Goal: Information Seeking & Learning: Learn about a topic

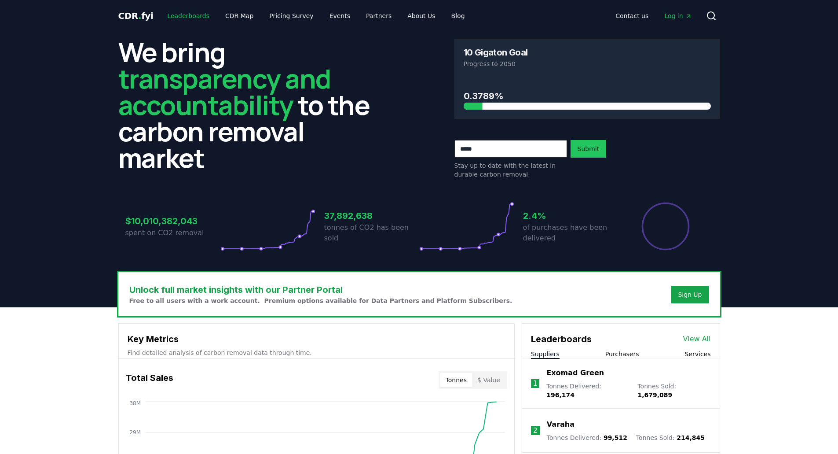
click at [171, 15] on link "Leaderboards" at bounding box center [188, 16] width 56 height 16
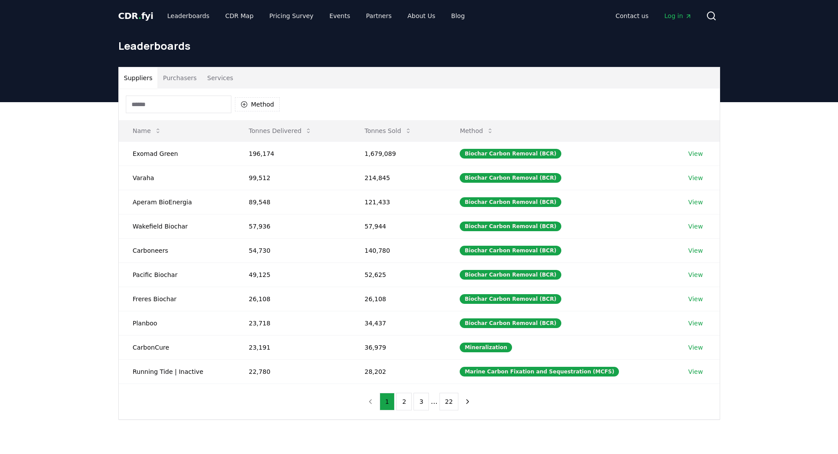
click at [171, 82] on button "Purchasers" at bounding box center [180, 77] width 44 height 21
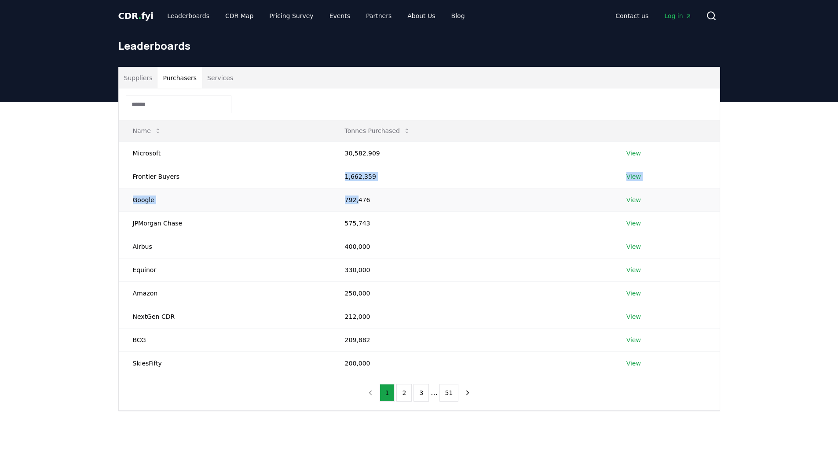
drag, startPoint x: 355, startPoint y: 200, endPoint x: 365, endPoint y: 198, distance: 9.8
click at [337, 177] on tbody "Microsoft 30,582,909 View Frontier Buyers 1,662,359 View Google 792,476 View JP…" at bounding box center [419, 257] width 601 height 233
click at [381, 205] on td "792,476" at bounding box center [472, 199] width 282 height 23
drag, startPoint x: 382, startPoint y: 201, endPoint x: 364, endPoint y: 181, distance: 27.4
click at [364, 181] on tbody "Microsoft 30,582,909 View Frontier Buyers 1,662,359 View Google 792,476 View JP…" at bounding box center [419, 257] width 601 height 233
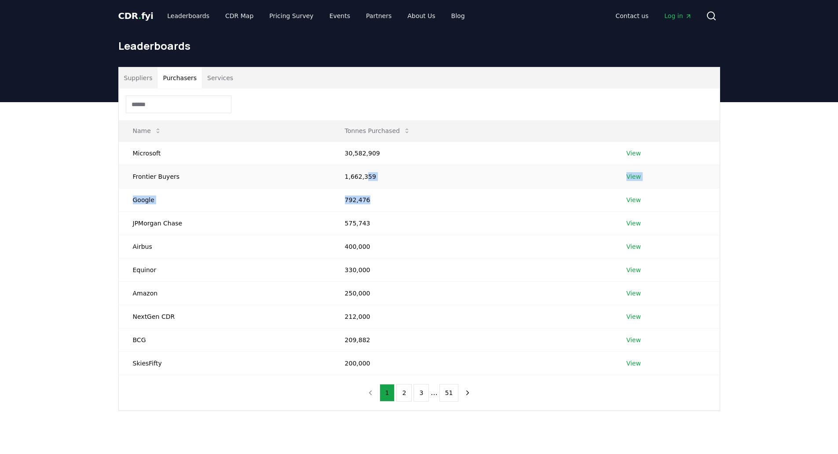
click at [364, 181] on td "1,662,359" at bounding box center [472, 176] width 282 height 23
drag, startPoint x: 367, startPoint y: 223, endPoint x: 363, endPoint y: 186, distance: 37.7
click at [363, 186] on tbody "Microsoft 30,582,909 View Frontier Buyers 1,662,359 View Google 792,476 View JP…" at bounding box center [419, 257] width 601 height 233
drag, startPoint x: 363, startPoint y: 186, endPoint x: 373, endPoint y: 199, distance: 16.4
click at [363, 186] on td "1,662,359" at bounding box center [472, 176] width 282 height 23
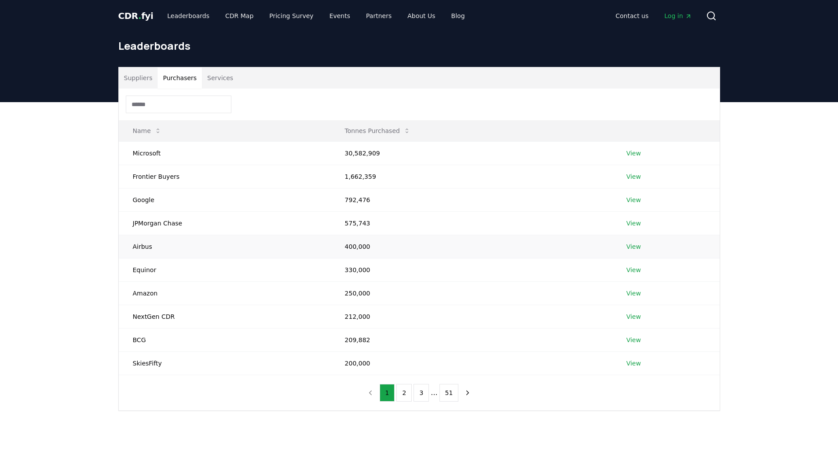
click at [374, 238] on td "400,000" at bounding box center [472, 245] width 282 height 23
drag, startPoint x: 370, startPoint y: 215, endPoint x: 365, endPoint y: 179, distance: 36.1
click at [365, 180] on tbody "Microsoft 30,582,909 View Frontier Buyers 1,662,359 View Google 792,476 View JP…" at bounding box center [419, 257] width 601 height 233
click at [365, 179] on td "1,662,359" at bounding box center [472, 176] width 282 height 23
click at [633, 220] on link "View" at bounding box center [633, 223] width 15 height 9
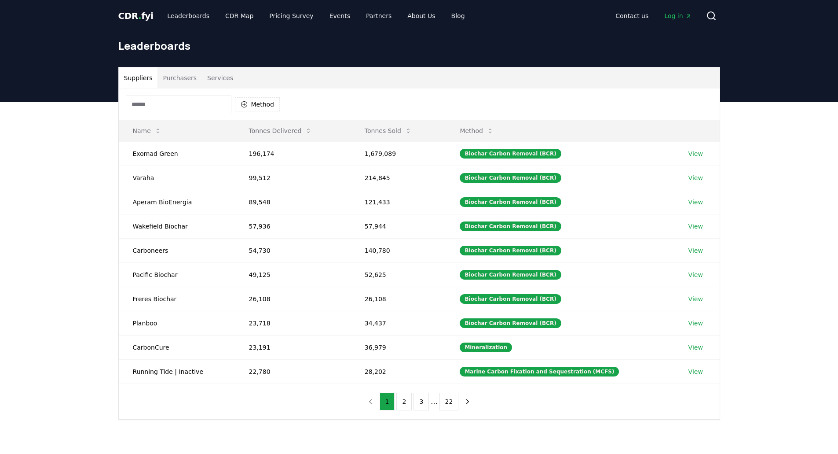
click at [187, 82] on button "Purchasers" at bounding box center [180, 77] width 44 height 21
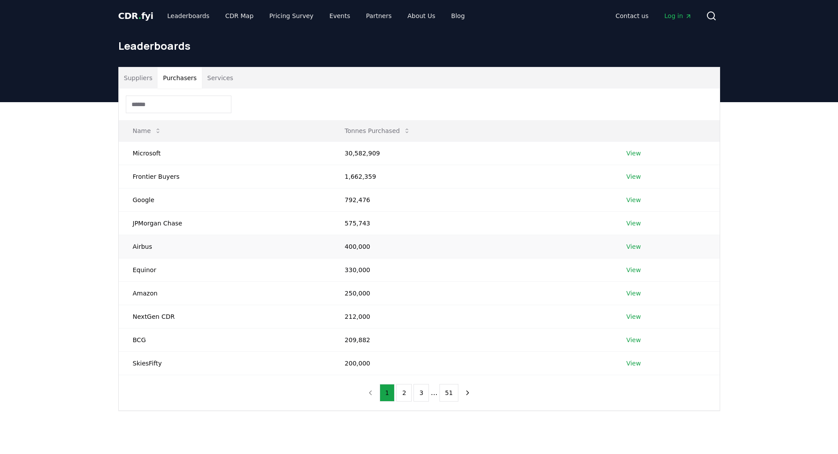
click at [638, 246] on link "View" at bounding box center [633, 246] width 15 height 9
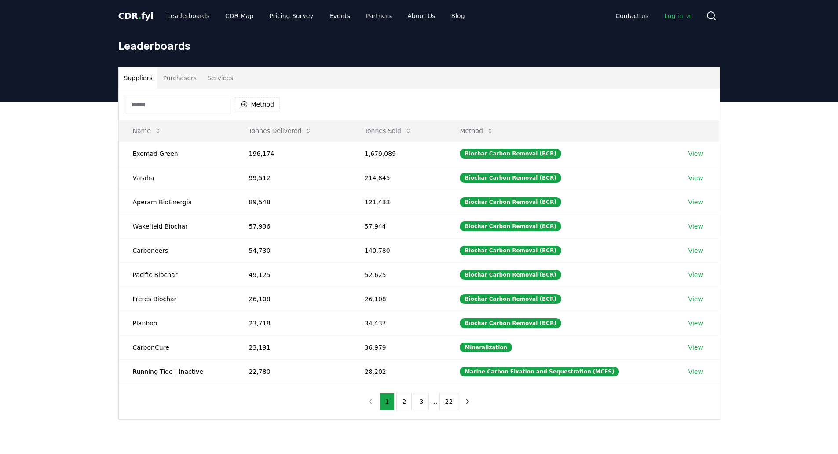
click at [179, 80] on button "Purchasers" at bounding box center [180, 77] width 44 height 21
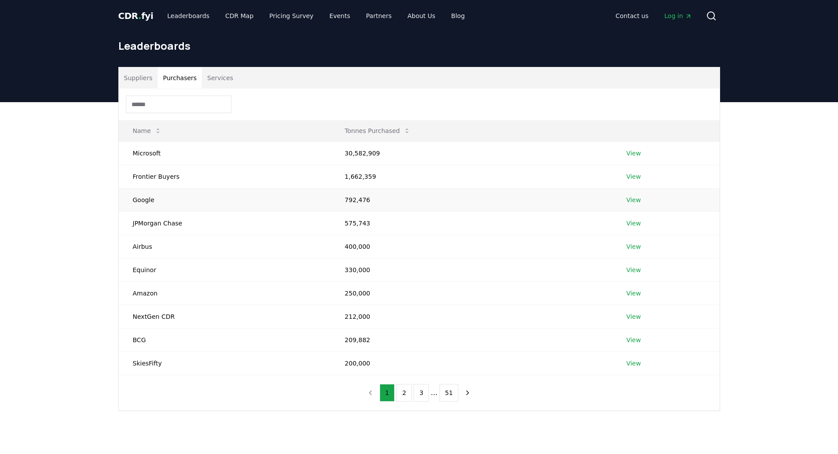
click at [637, 200] on link "View" at bounding box center [633, 199] width 15 height 9
